Goal: Task Accomplishment & Management: Complete application form

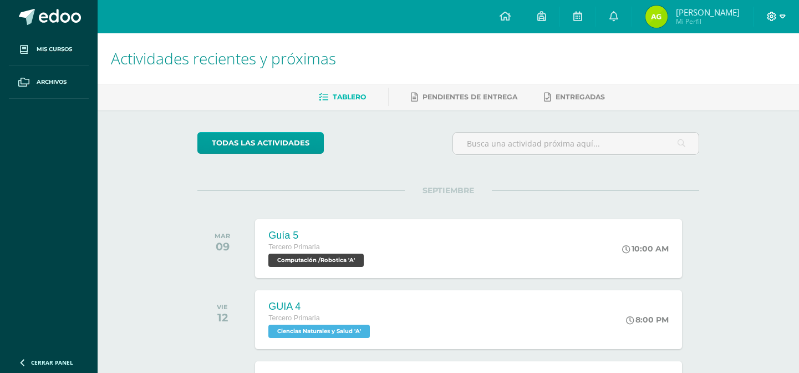
scroll to position [167, 0]
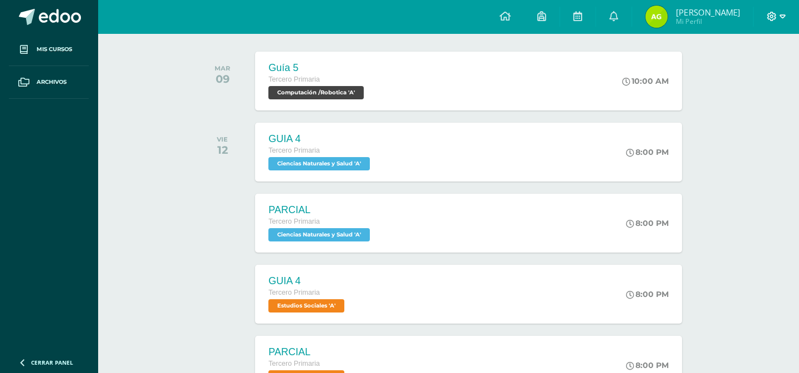
click at [781, 19] on icon at bounding box center [783, 17] width 6 height 10
click at [764, 78] on span "Cerrar sesión" at bounding box center [747, 76] width 50 height 11
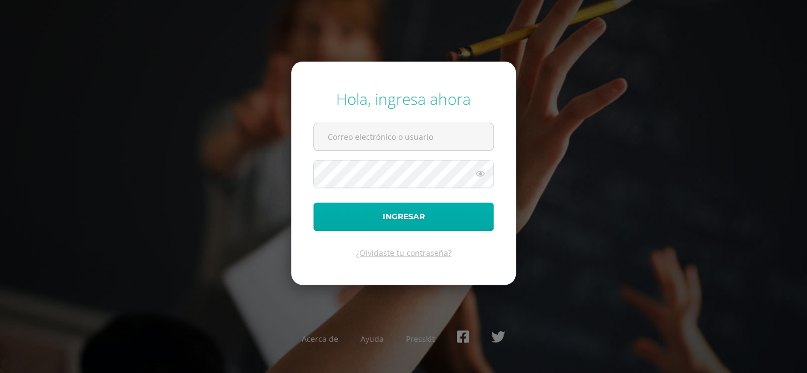
type input "COS01006@osoriosandoval.edu.gt"
click at [397, 222] on button "Ingresar" at bounding box center [403, 216] width 180 height 28
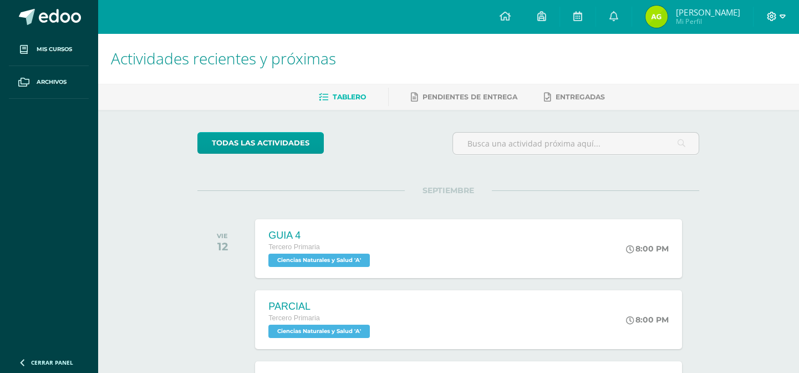
click at [772, 20] on icon at bounding box center [772, 17] width 10 height 10
click at [743, 74] on span "Cerrar sesión" at bounding box center [747, 75] width 50 height 11
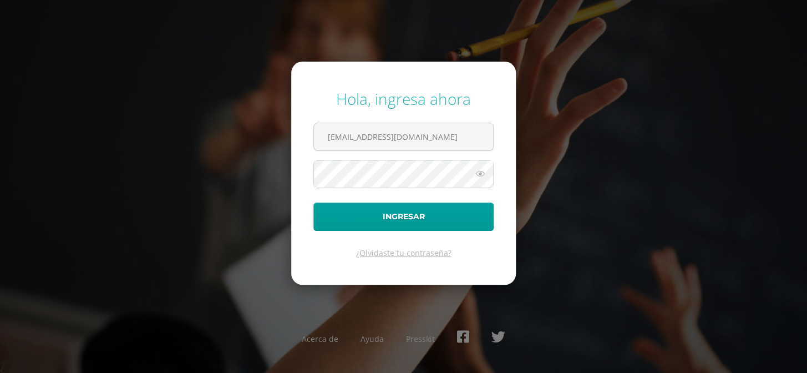
click at [469, 134] on input "COS01006@osoriosandoval.edu.gt" at bounding box center [403, 136] width 179 height 27
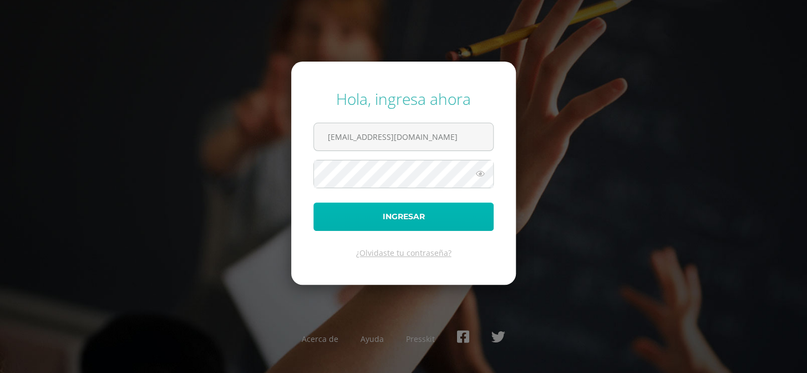
click at [333, 206] on button "Ingresar" at bounding box center [403, 216] width 180 height 28
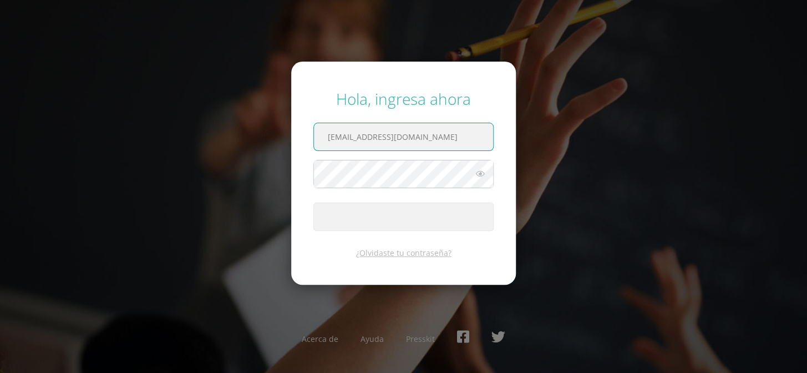
click at [452, 138] on input "COS01006@osoriosandoval.edu.gt" at bounding box center [403, 136] width 179 height 27
type input "COS01052@osoriosandoval.edu.gt"
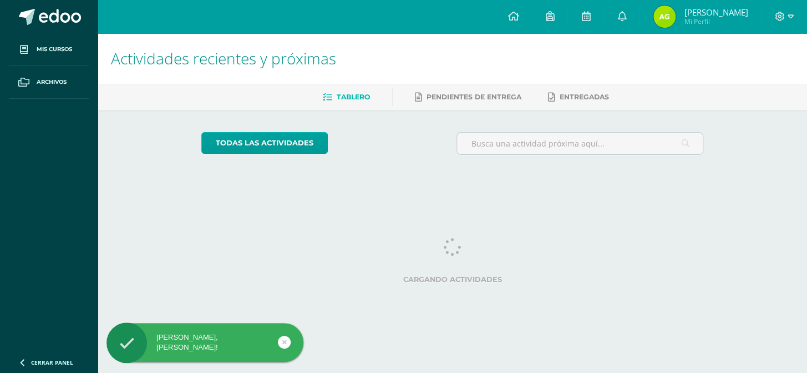
click at [773, 21] on div at bounding box center [783, 16] width 45 height 33
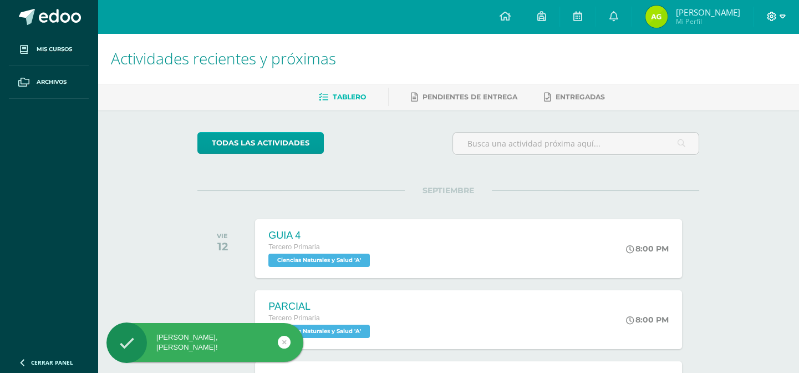
click at [782, 13] on icon at bounding box center [783, 17] width 6 height 10
click at [737, 73] on span "Cerrar sesión" at bounding box center [747, 75] width 50 height 11
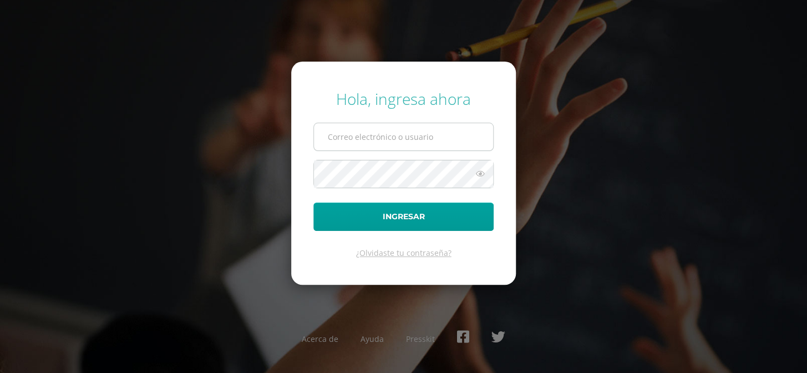
type input "[EMAIL_ADDRESS][DOMAIN_NAME]"
click at [473, 133] on input "[EMAIL_ADDRESS][DOMAIN_NAME]" at bounding box center [403, 136] width 179 height 27
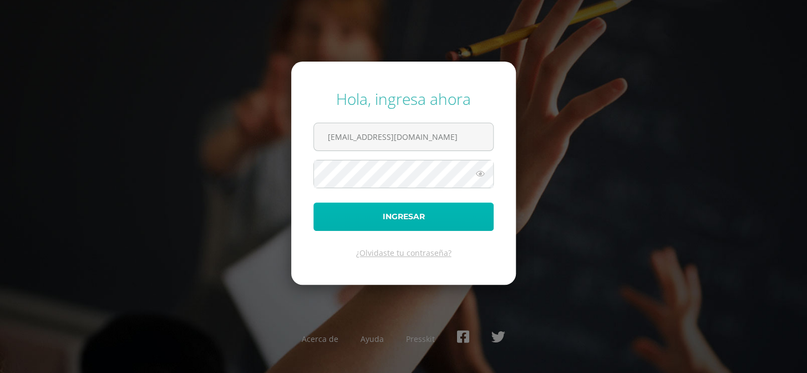
drag, startPoint x: 358, startPoint y: 218, endPoint x: 355, endPoint y: 204, distance: 14.1
click at [357, 216] on button "Ingresar" at bounding box center [403, 216] width 180 height 28
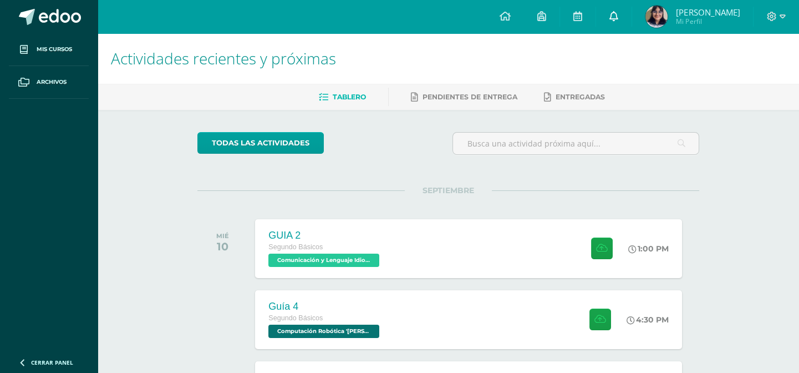
click at [624, 22] on link at bounding box center [613, 16] width 35 height 33
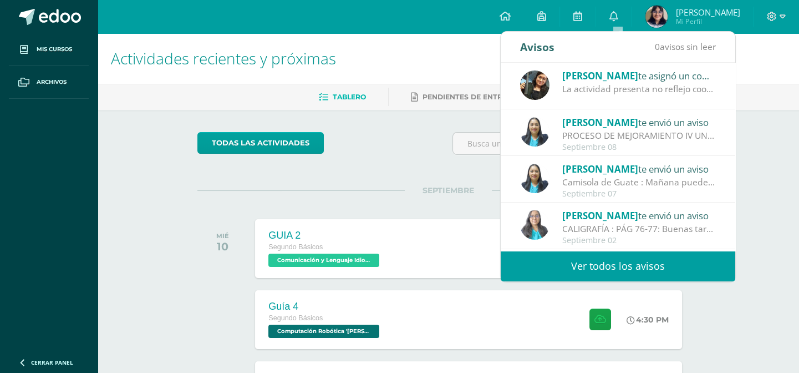
click at [693, 90] on div "La actividad presenta no reflejo coordinación ni los 3 ritmos solicitados" at bounding box center [639, 89] width 154 height 13
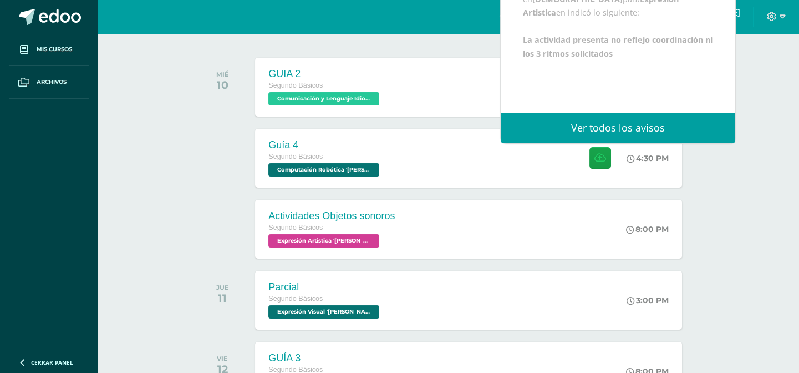
scroll to position [167, 0]
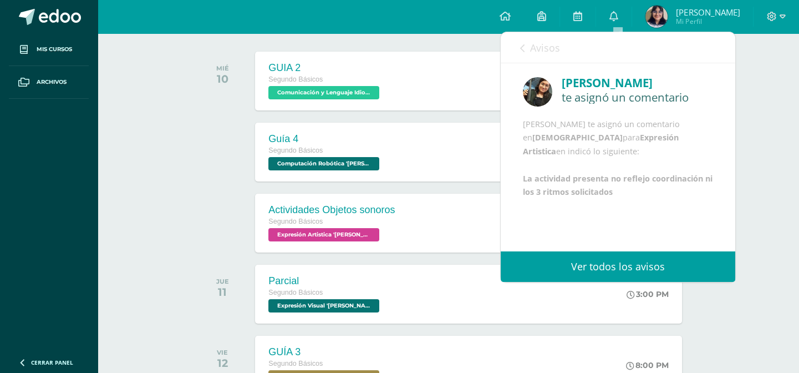
click at [523, 50] on icon at bounding box center [522, 48] width 4 height 9
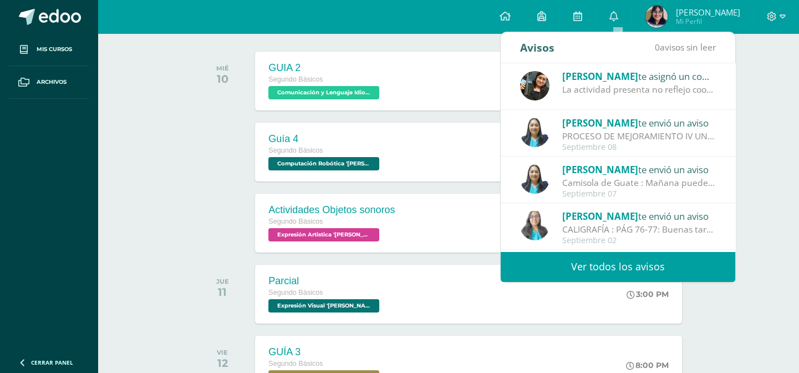
click at [211, 153] on div at bounding box center [225, 152] width 56 height 59
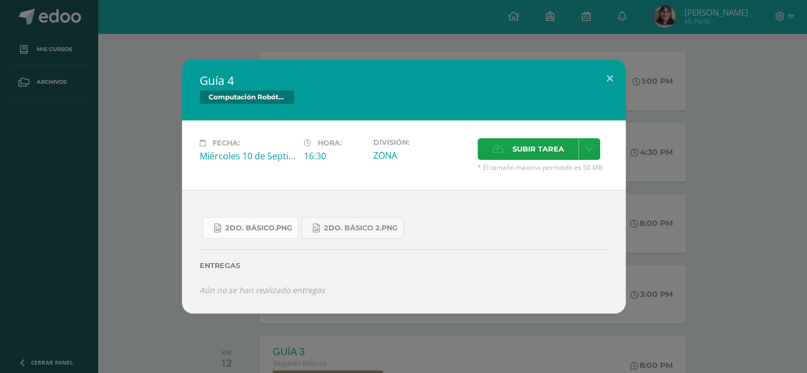
click at [275, 230] on span "2do. Básico.png" at bounding box center [258, 227] width 67 height 9
click at [333, 220] on link "2do. Básico 2.png" at bounding box center [352, 228] width 103 height 22
click at [599, 84] on button at bounding box center [610, 78] width 32 height 38
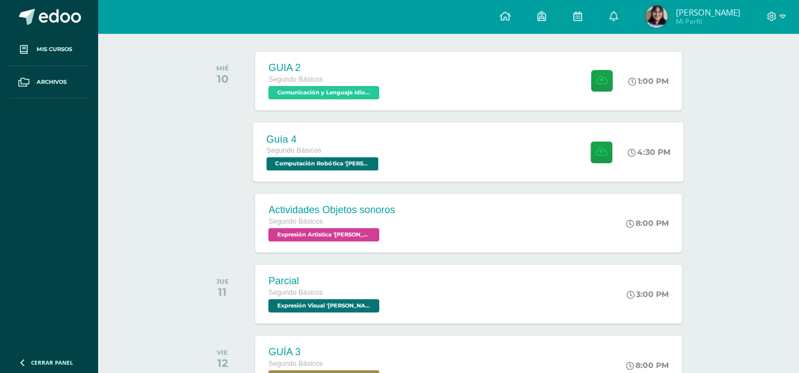
click at [363, 162] on span "Computación Robótica '[PERSON_NAME]'" at bounding box center [323, 163] width 112 height 13
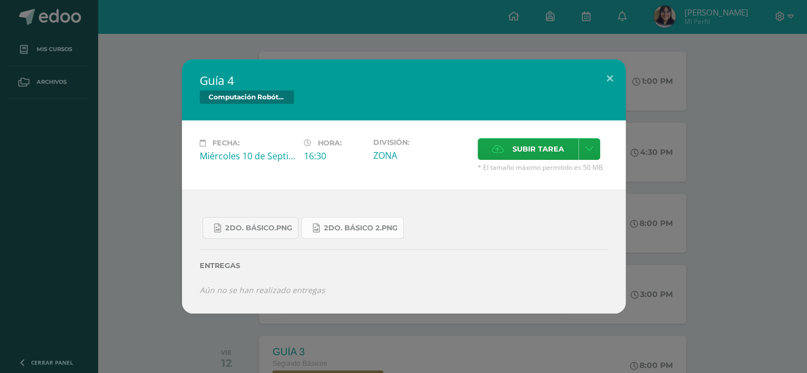
click at [327, 233] on link "2do. Básico 2.png" at bounding box center [352, 228] width 103 height 22
click at [255, 233] on link "2do. Básico.png" at bounding box center [250, 228] width 96 height 22
click at [146, 159] on div "Guía 4 Computación Robótica Fecha: Miércoles 10 de Septiembre Hora: 16:30 Divis…" at bounding box center [403, 185] width 798 height 253
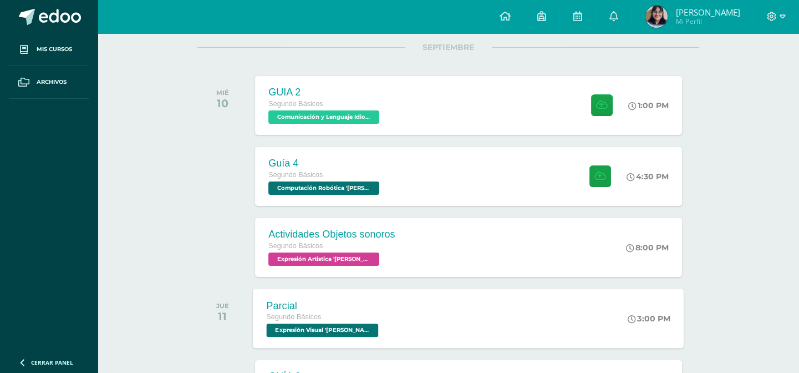
scroll to position [129, 0]
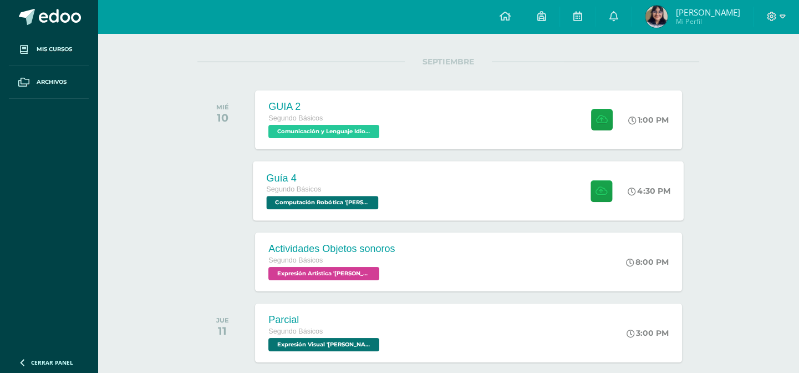
click at [316, 177] on div "Guía 4" at bounding box center [324, 178] width 115 height 12
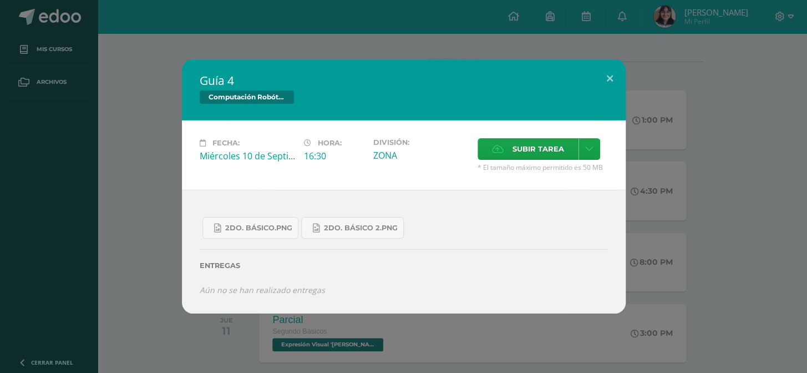
click at [752, 147] on div "Guía 4 Computación Robótica Fecha: Miércoles 10 de Septiembre Hora: 16:30 Divis…" at bounding box center [403, 185] width 798 height 253
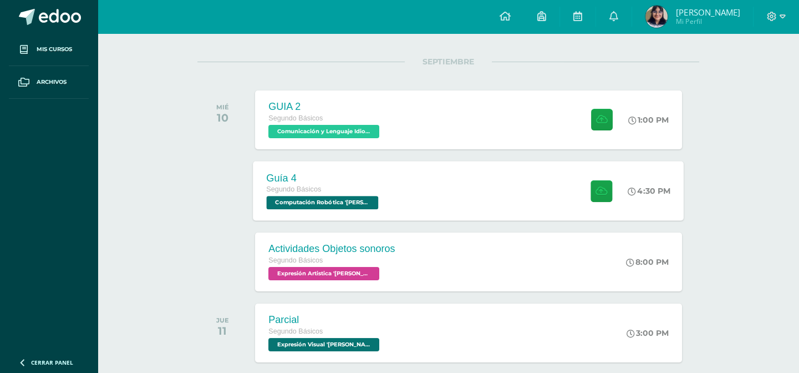
click at [409, 194] on div "Guía 4 Segundo Básicos Computación Robótica 'Newton' 4:30 PM Guía 4 Computación…" at bounding box center [468, 190] width 431 height 59
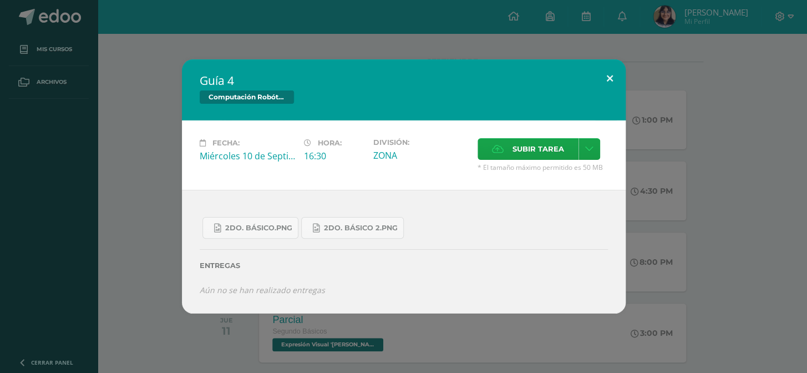
click at [608, 87] on button at bounding box center [610, 78] width 32 height 38
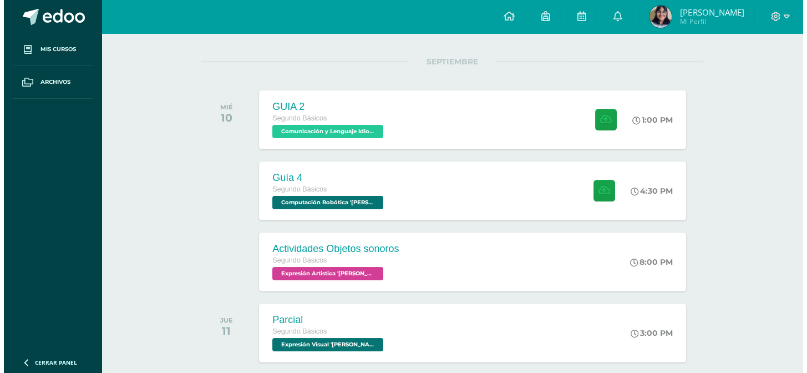
scroll to position [465, 0]
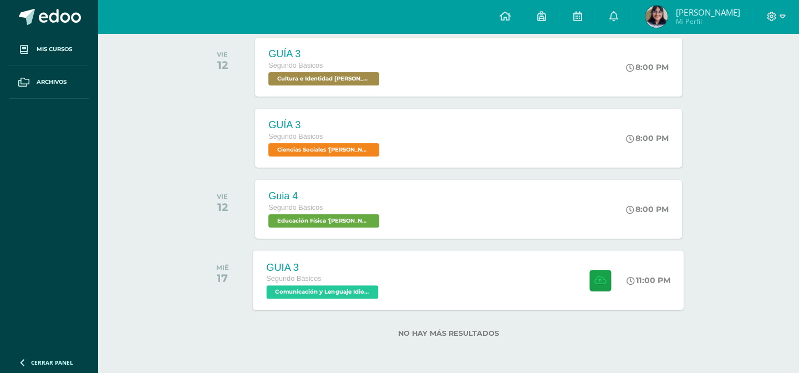
click at [449, 266] on div "GUIA 3 Segundo Básicos Comunicación y Lenguaje Idioma Extranjero 'Newton' 11:00…" at bounding box center [468, 279] width 431 height 59
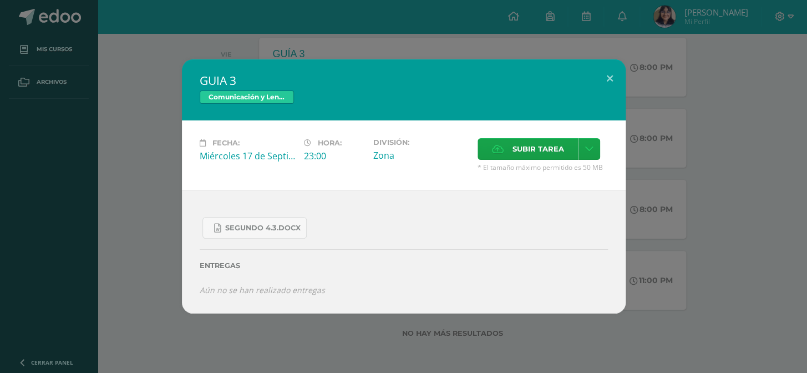
click at [162, 189] on div "GUIA 3 Comunicación y Lenguaje Idioma Extranjero Fecha: Miércoles 17 de Septiem…" at bounding box center [403, 185] width 798 height 253
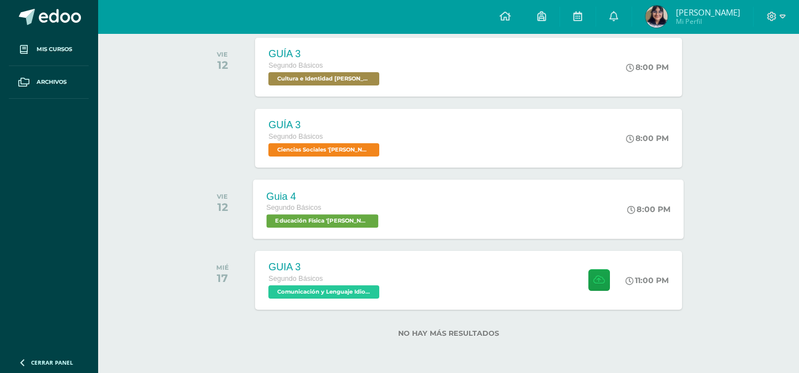
scroll to position [297, 0]
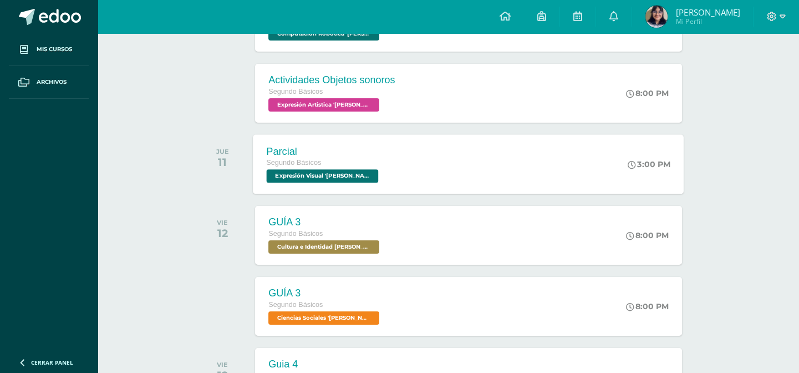
click at [343, 159] on div "Segundo Básicos" at bounding box center [324, 163] width 115 height 12
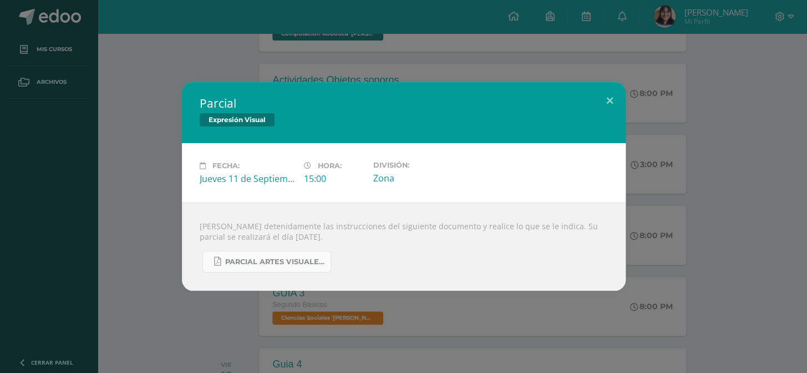
click at [307, 263] on span "PARCIAL ARTES VISUALES. IV BIM.docx.pdf" at bounding box center [275, 261] width 100 height 9
click at [164, 84] on div "Parcial Expresión Visual Fecha: Jueves 11 de Septiembre Hora: 15:00 División: Z…" at bounding box center [403, 186] width 798 height 208
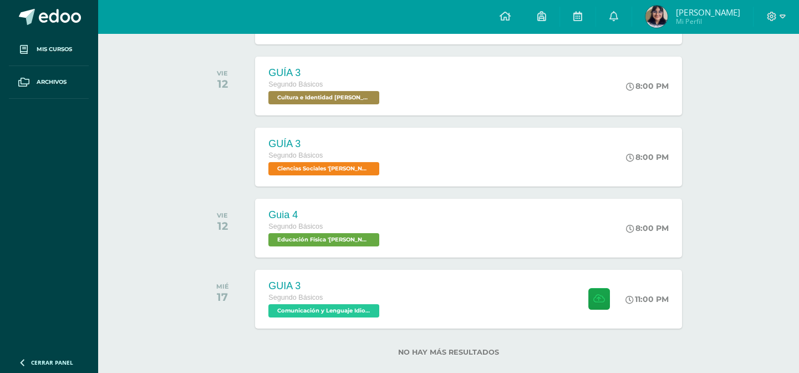
scroll to position [465, 0]
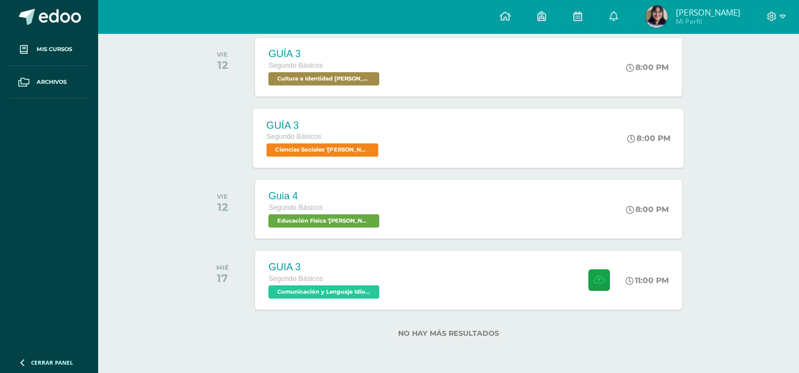
click at [333, 161] on div "GUÍA 3 Segundo Básicos Ciencias Sociales 'Newton'" at bounding box center [323, 137] width 141 height 59
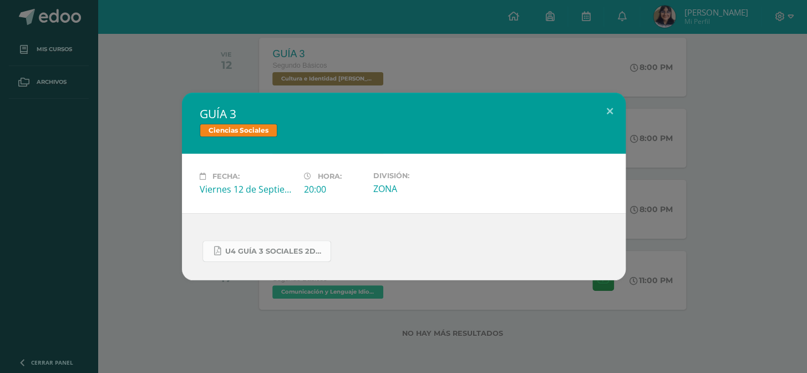
click at [258, 251] on span "U4 GUÍA 3 SOCIALES 2DO.pdf" at bounding box center [275, 251] width 100 height 9
click at [123, 209] on div "GUÍA 3 Ciencias Sociales Fecha: Viernes 12 de Septiembre Hora: 20:00 División: …" at bounding box center [403, 186] width 798 height 187
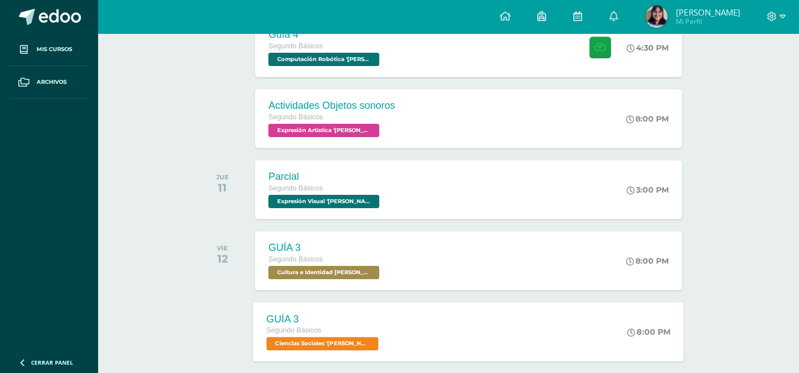
scroll to position [297, 0]
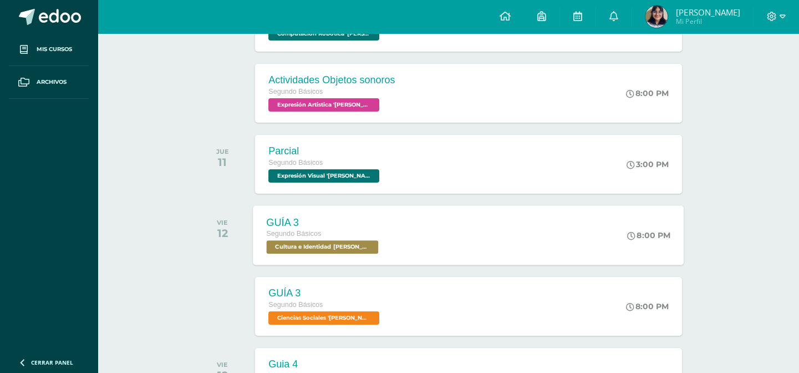
click at [377, 252] on span "Cultura e Identidad Maya 'Newton'" at bounding box center [323, 246] width 112 height 13
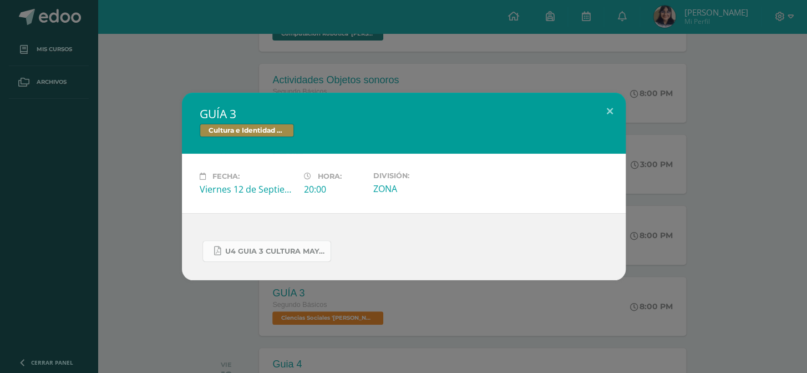
click at [291, 245] on link "U4 GUIA 3 CULTURA MAYA BASICOS.pdf" at bounding box center [266, 251] width 129 height 22
click at [206, 76] on div "GUÍA 3 Cultura e Identidad Maya Fecha: Viernes 12 de Septiembre Hora: 20:00 Div…" at bounding box center [403, 186] width 807 height 373
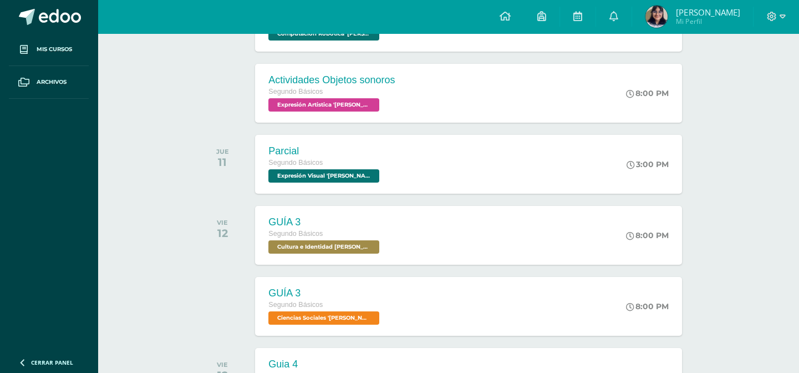
scroll to position [129, 0]
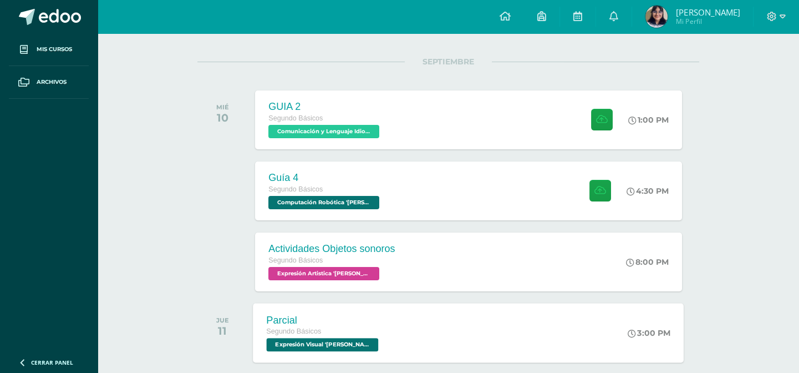
click at [364, 325] on div "Segundo Básicos" at bounding box center [324, 331] width 115 height 12
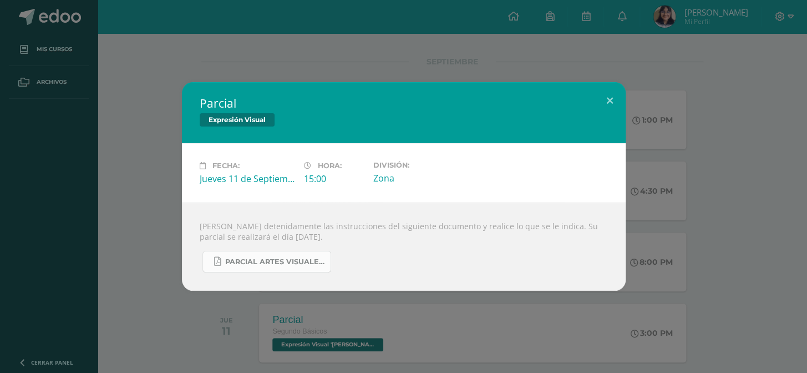
click at [304, 263] on span "PARCIAL ARTES VISUALES. IV BIM.docx.pdf" at bounding box center [275, 261] width 100 height 9
click at [800, 236] on div "Parcial Expresión Visual Fecha: Jueves 11 de Septiembre Hora: 15:00 División: Z…" at bounding box center [403, 186] width 798 height 208
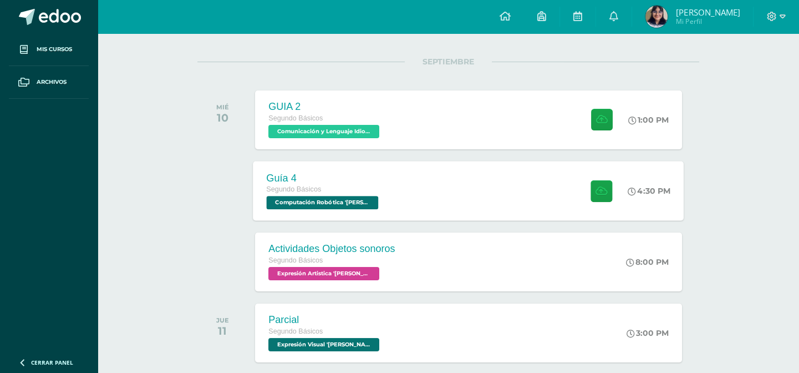
click at [355, 194] on div "Segundo Básicos" at bounding box center [324, 190] width 115 height 12
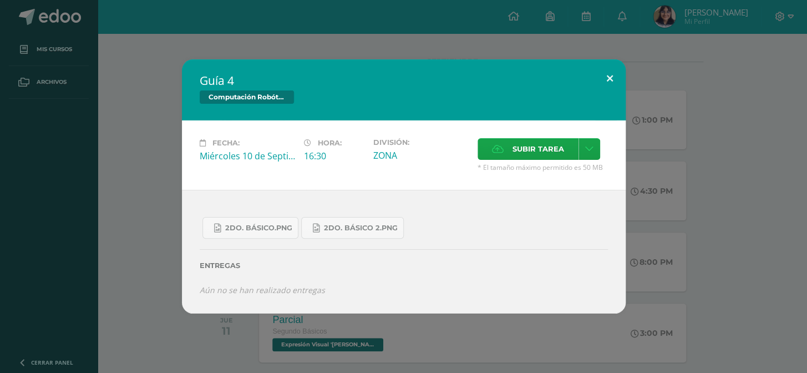
click at [611, 82] on button at bounding box center [610, 78] width 32 height 38
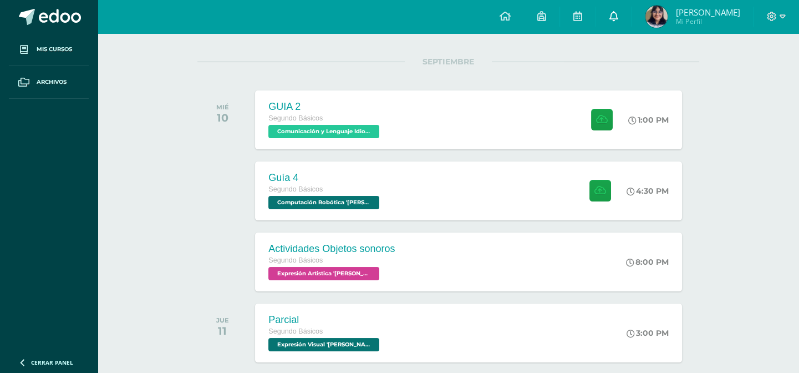
click at [618, 12] on icon at bounding box center [613, 16] width 9 height 10
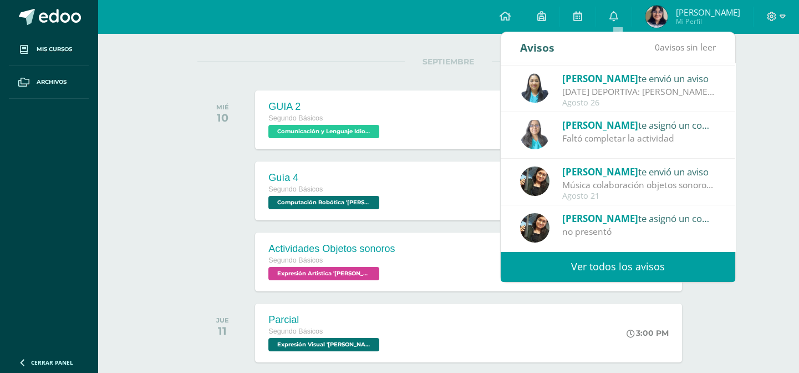
scroll to position [0, 0]
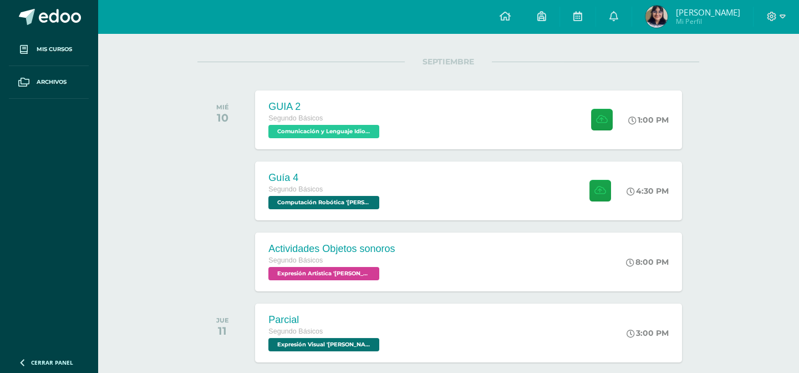
click at [431, 67] on div "SEPTIEMBRE MIÉ 10 GUIA 2 Segundo Básicos Comunicación y Lenguaje Idioma Extranj…" at bounding box center [448, 106] width 502 height 89
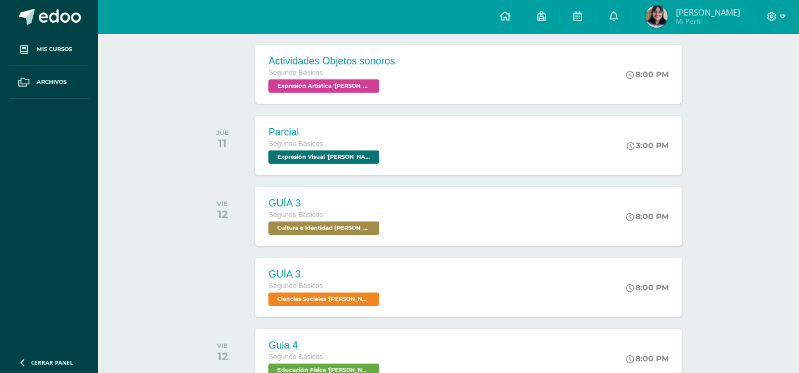
scroll to position [297, 0]
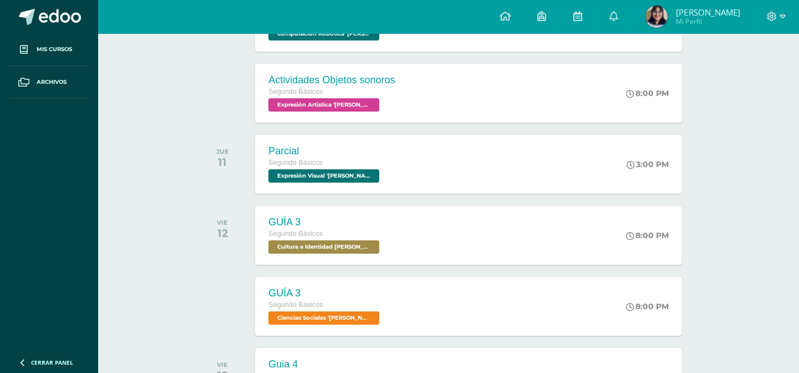
click at [344, 124] on div "SEPTIEMBRE MIÉ 10 GUIA 2 Segundo Básicos Comunicación y Lenguaje Idioma Extranj…" at bounding box center [448, 186] width 502 height 586
click at [350, 99] on span "Expresión Artistica '[PERSON_NAME]'" at bounding box center [323, 104] width 112 height 13
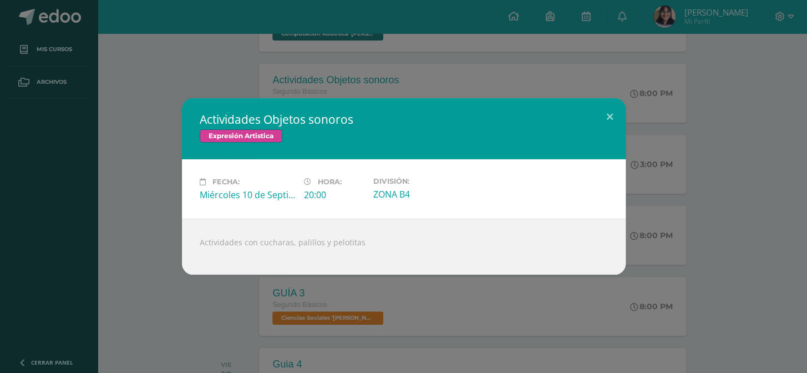
drag, startPoint x: 784, startPoint y: 134, endPoint x: 756, endPoint y: 79, distance: 61.5
click at [784, 134] on div "Actividades Objetos sonoros Expresión Artistica Fecha: Miércoles 10 de Septiemb…" at bounding box center [403, 186] width 798 height 176
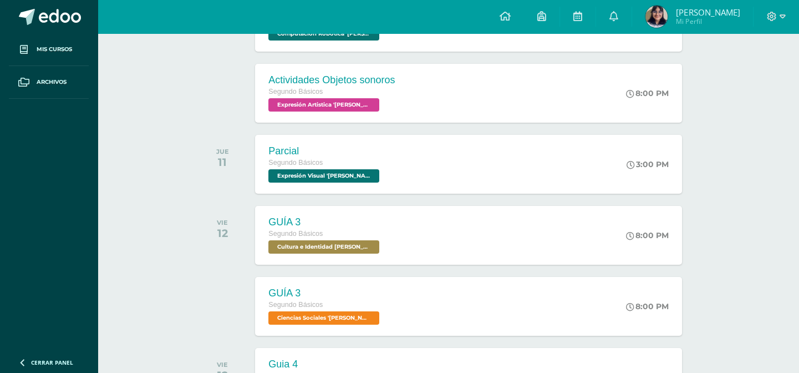
click at [727, 10] on span "[PERSON_NAME]" at bounding box center [708, 12] width 64 height 11
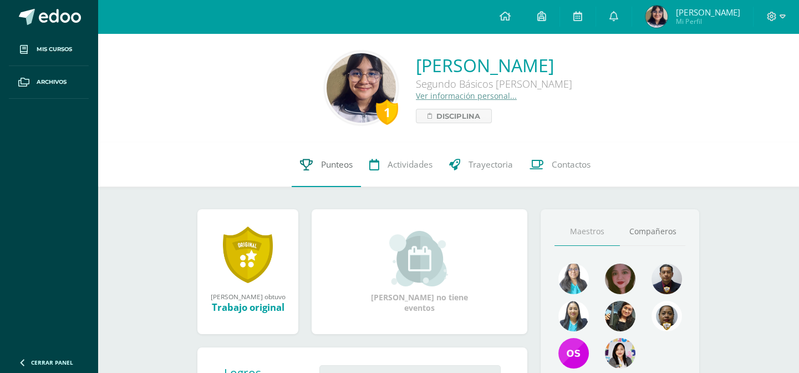
click at [311, 169] on link "Punteos" at bounding box center [326, 164] width 69 height 44
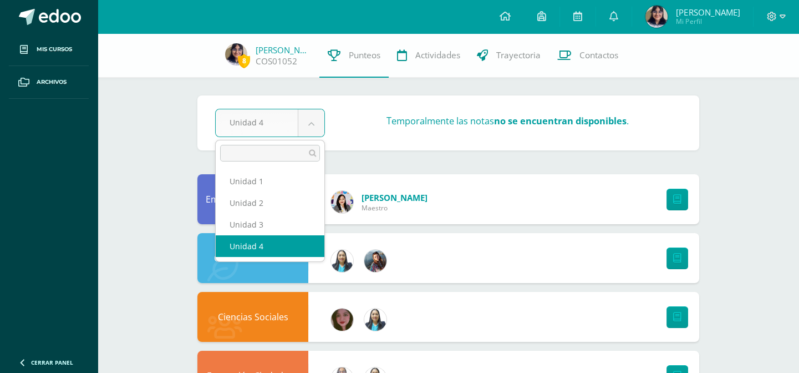
click at [272, 250] on div "Ciencias Naturales" at bounding box center [252, 258] width 111 height 50
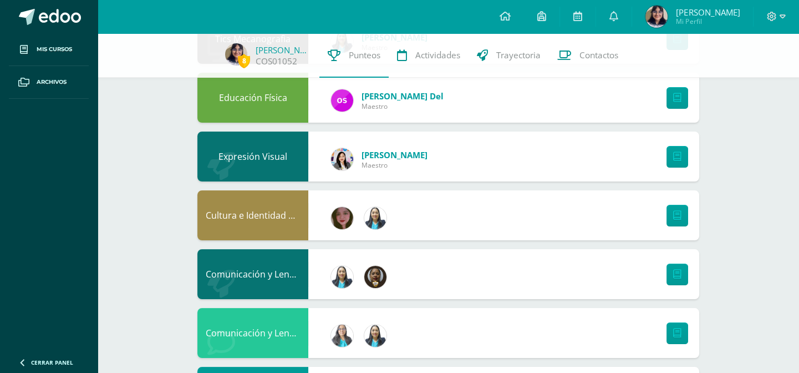
scroll to position [638, 0]
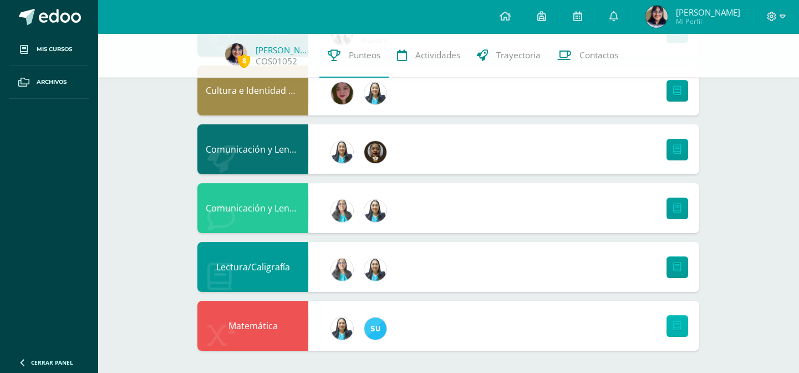
click at [670, 331] on link at bounding box center [677, 326] width 22 height 22
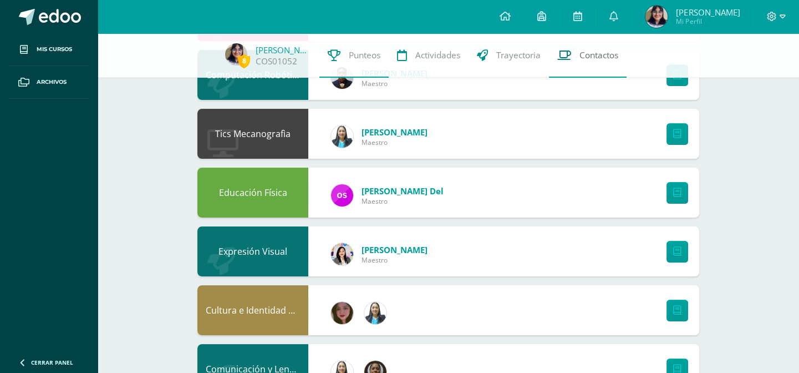
scroll to position [0, 0]
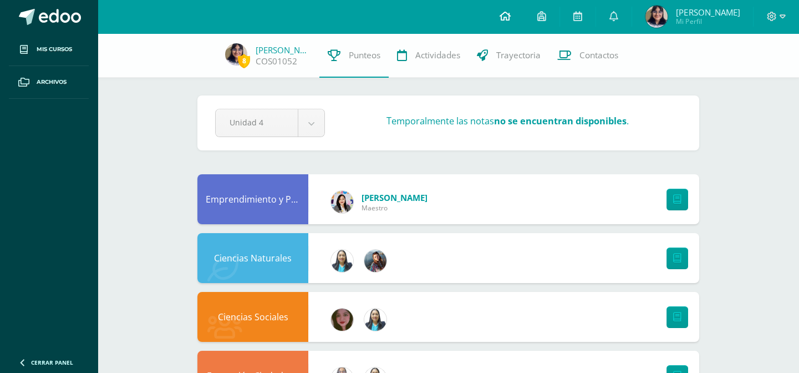
click at [504, 14] on icon at bounding box center [505, 16] width 11 height 10
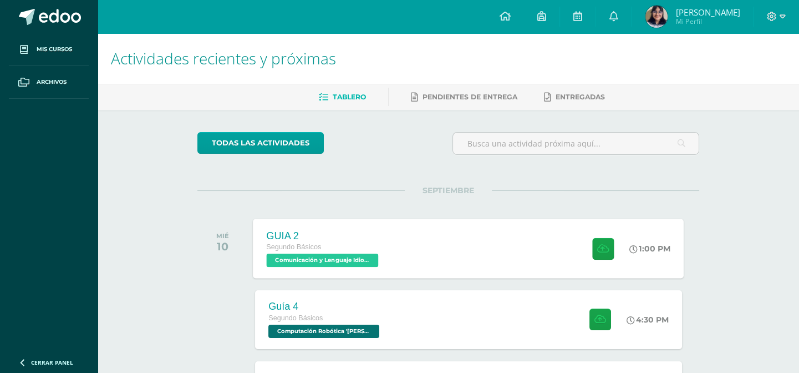
click at [296, 237] on div "GUIA 2" at bounding box center [324, 236] width 115 height 12
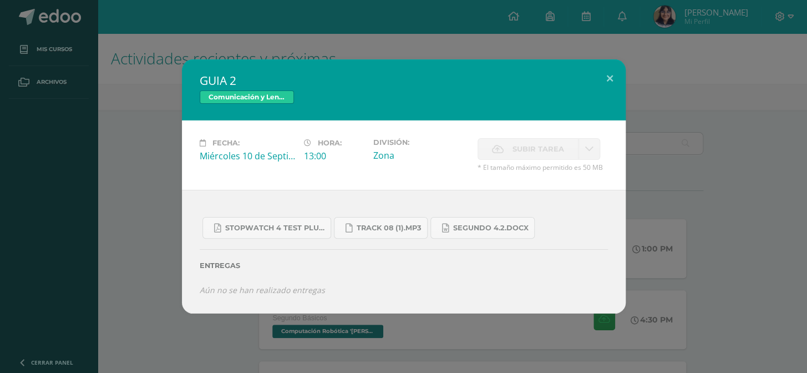
click at [153, 233] on div "GUIA 2 Comunicación y Lenguaje Idioma Extranjero Fecha: [DATE] Hora: 13:00 Divi…" at bounding box center [403, 185] width 798 height 253
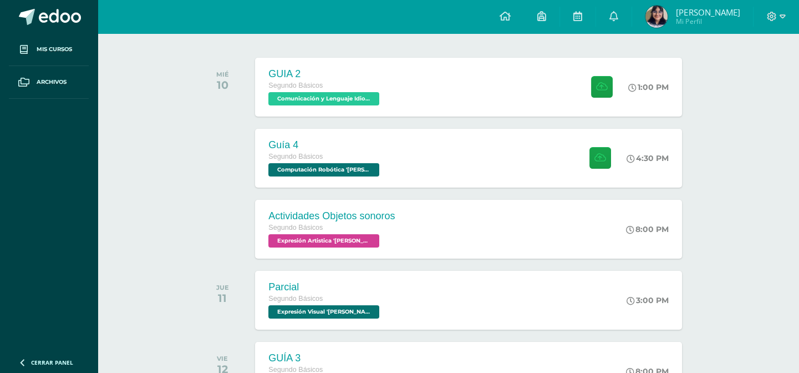
scroll to position [465, 0]
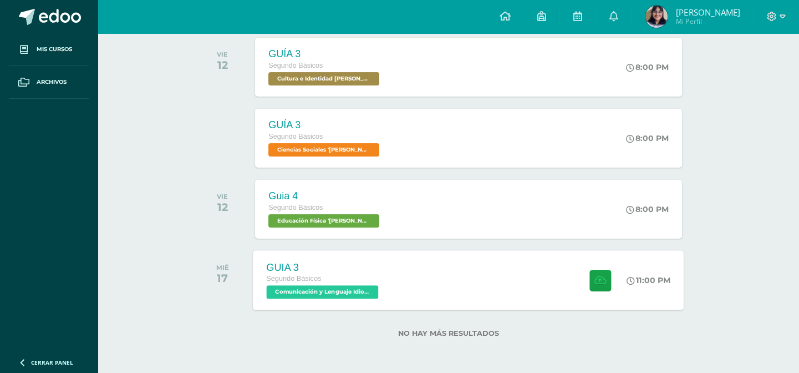
click at [301, 294] on span "Comunicación y Lenguaje Idioma Extranjero '[PERSON_NAME]'" at bounding box center [323, 291] width 112 height 13
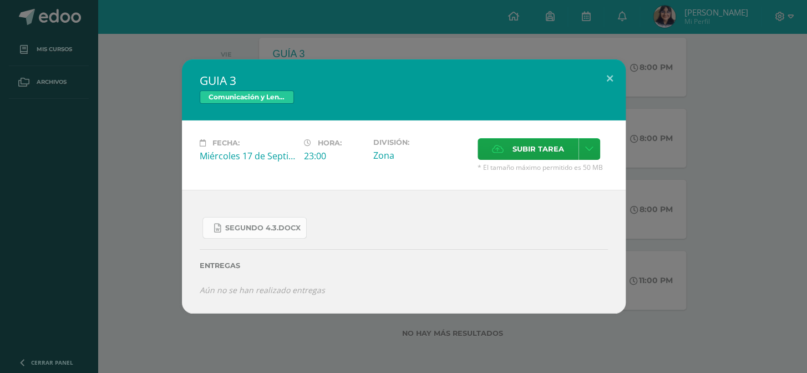
click at [267, 221] on link "SEGUNDO 4.3.docx" at bounding box center [254, 228] width 104 height 22
click at [605, 81] on button at bounding box center [610, 78] width 32 height 38
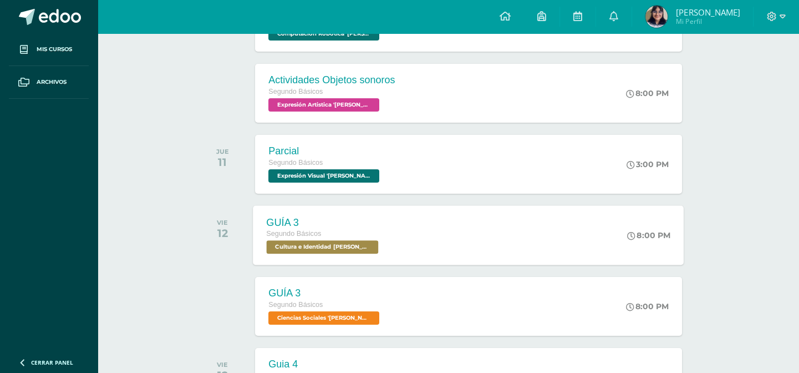
scroll to position [129, 0]
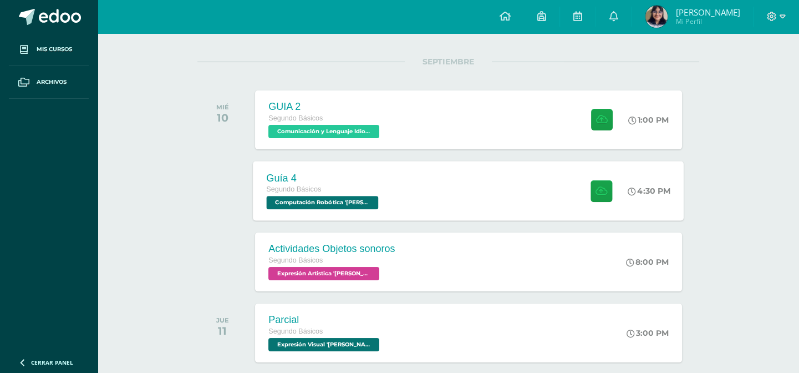
click at [437, 194] on div "Guía 4 Segundo Básicos Computación Robótica '[PERSON_NAME]' 4:30 PM Guía 4 Comp…" at bounding box center [468, 190] width 431 height 59
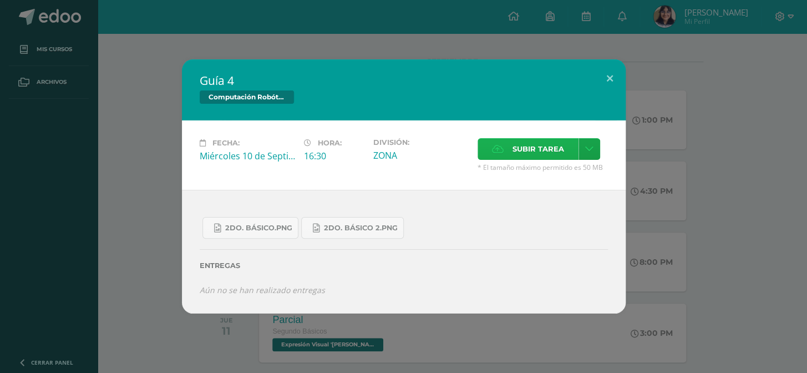
click at [553, 156] on span "Subir tarea" at bounding box center [538, 149] width 52 height 21
click at [0, 0] on input "Subir tarea" at bounding box center [0, 0] width 0 height 0
click at [529, 155] on span "Subir tarea" at bounding box center [538, 149] width 52 height 21
click at [0, 0] on input "Subir tarea" at bounding box center [0, 0] width 0 height 0
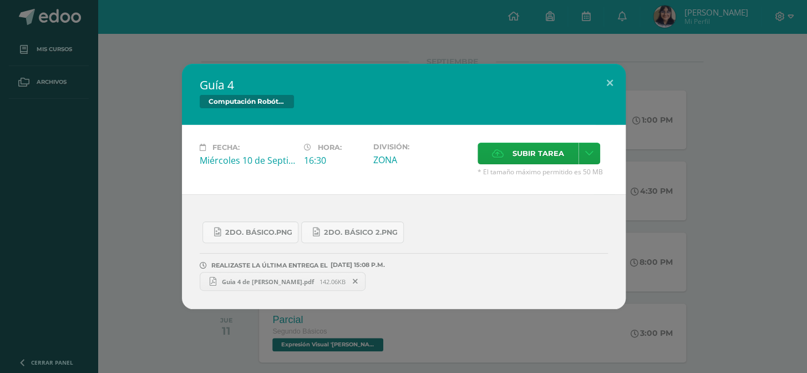
click at [269, 288] on link "Guia 4 de [PERSON_NAME].pdf 142.06KB" at bounding box center [283, 281] width 166 height 19
click at [618, 87] on button at bounding box center [610, 83] width 32 height 38
